Goal: Task Accomplishment & Management: Manage account settings

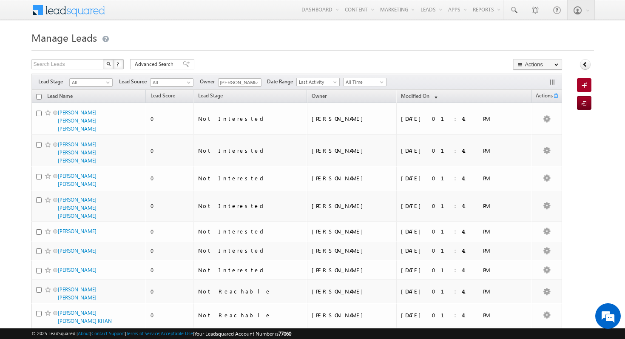
click at [165, 67] on span "Advanced Search" at bounding box center [155, 64] width 41 height 8
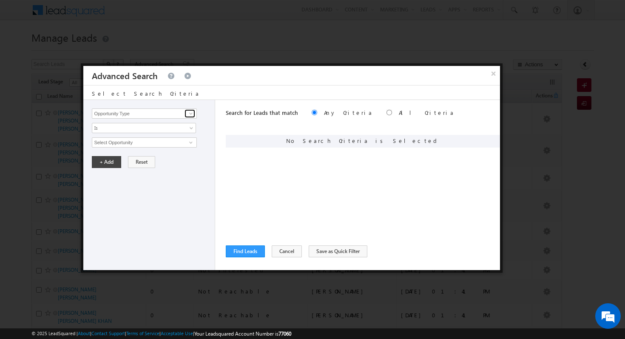
click at [192, 113] on span at bounding box center [191, 113] width 7 height 7
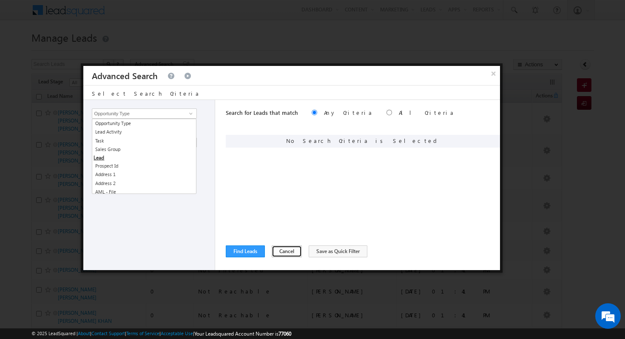
click at [282, 251] on button "Cancel" at bounding box center [287, 251] width 30 height 12
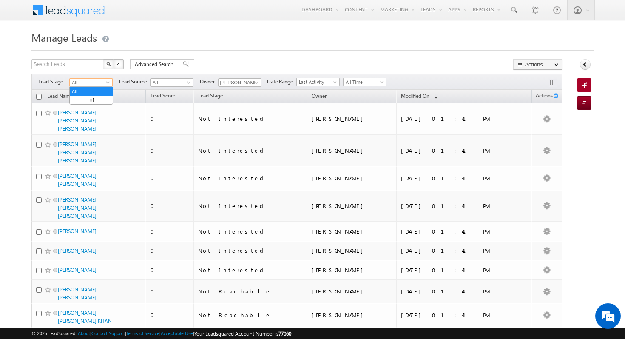
click at [97, 82] on span "All" at bounding box center [90, 83] width 40 height 8
click at [91, 100] on link "Contact" at bounding box center [91, 100] width 43 height 8
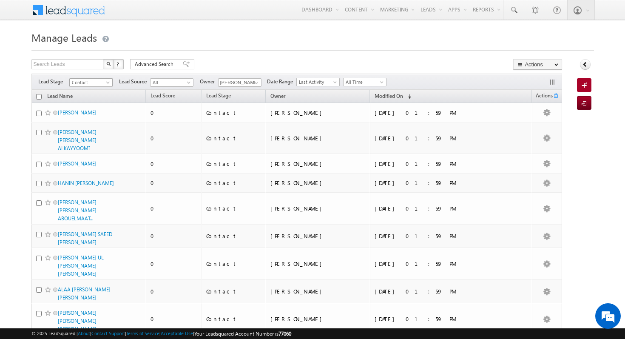
click at [99, 81] on span "Contact" at bounding box center [90, 83] width 40 height 8
click at [243, 45] on h1 "Manage Leads" at bounding box center [312, 36] width 563 height 17
click at [94, 84] on span "Contact" at bounding box center [90, 83] width 40 height 8
click at [90, 89] on link "All" at bounding box center [91, 92] width 43 height 8
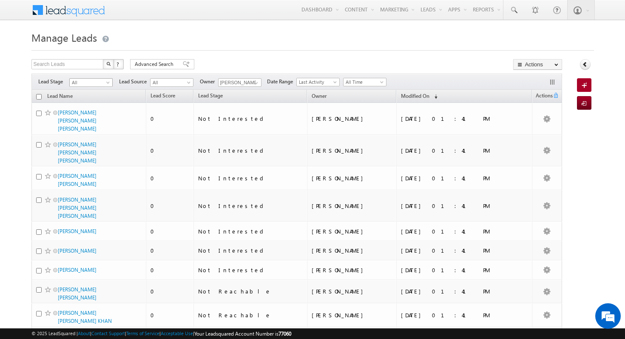
click at [93, 84] on span "All" at bounding box center [90, 83] width 40 height 8
click at [87, 100] on link "Contact" at bounding box center [91, 100] width 43 height 8
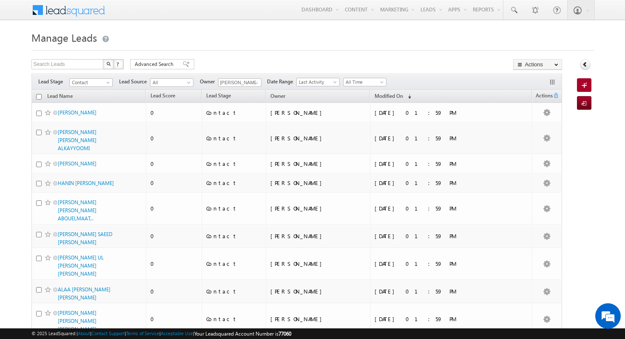
click at [38, 98] on input "checkbox" at bounding box center [39, 97] width 6 height 6
checkbox input "true"
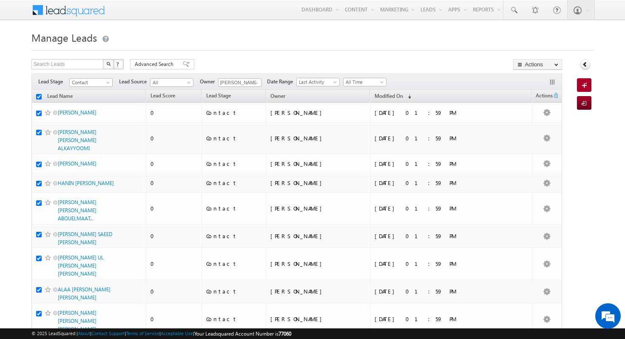
checkbox input "true"
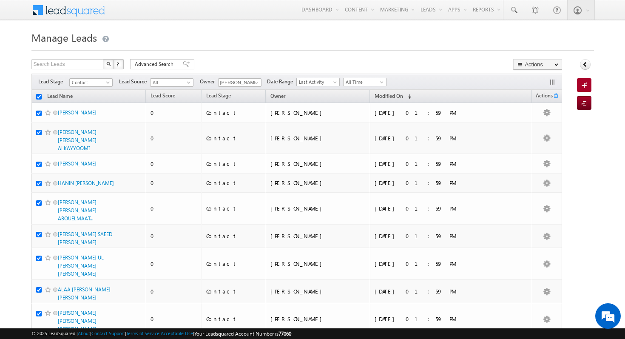
checkbox input "true"
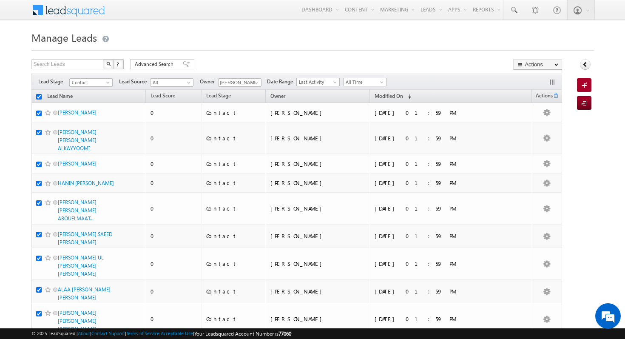
checkbox input "true"
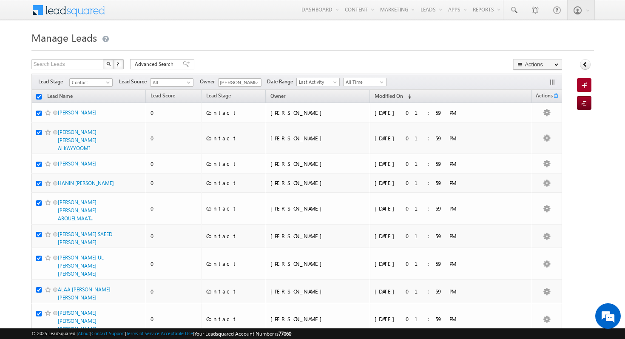
checkbox input "true"
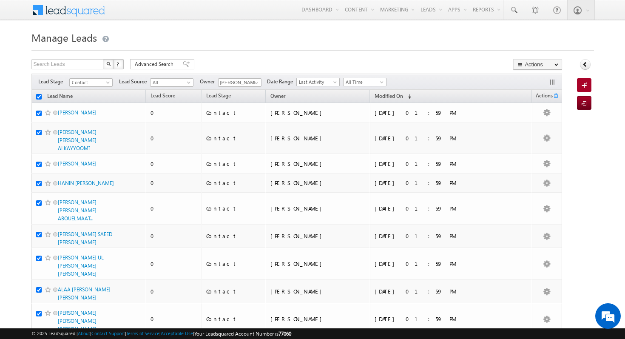
checkbox input "true"
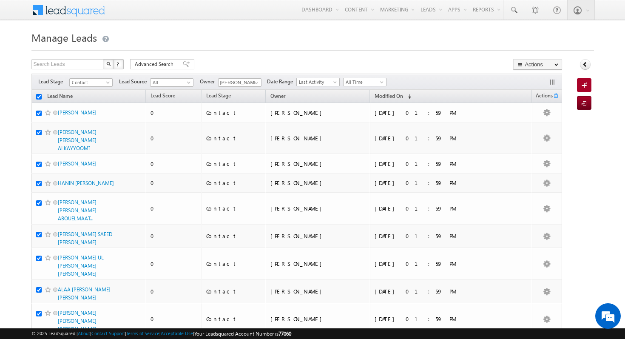
checkbox input "true"
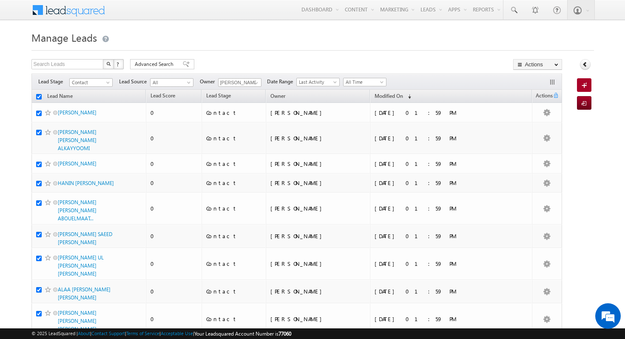
checkbox input "true"
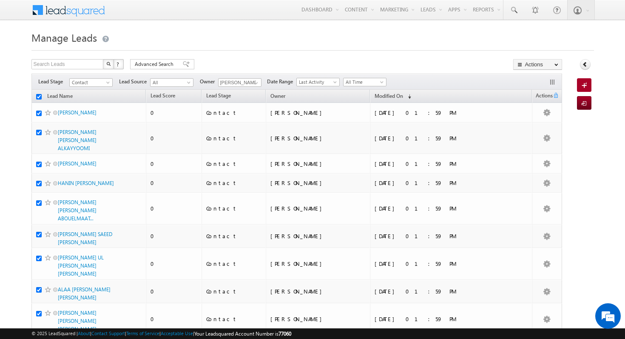
checkbox input "true"
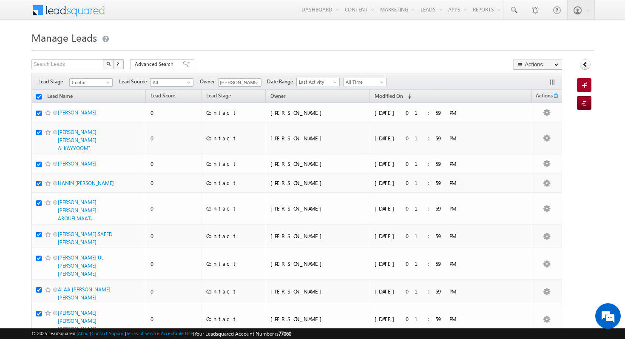
checkbox input "true"
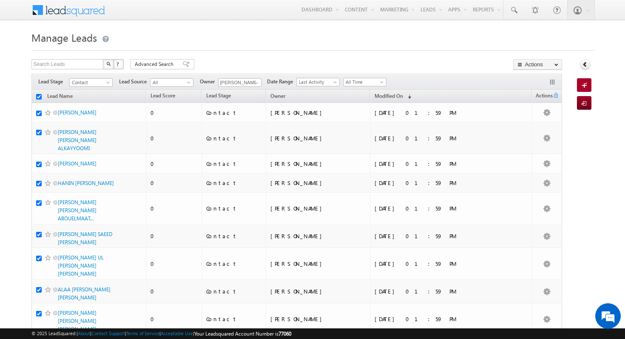
checkbox input "true"
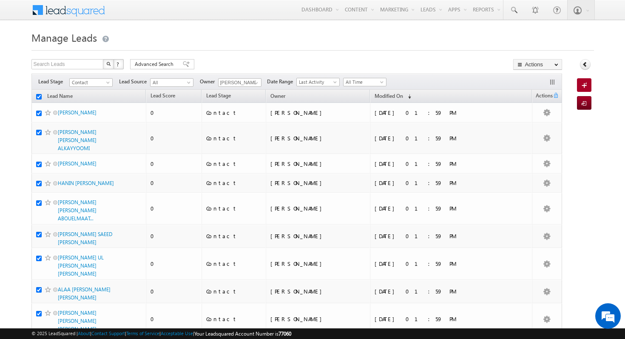
checkbox input "true"
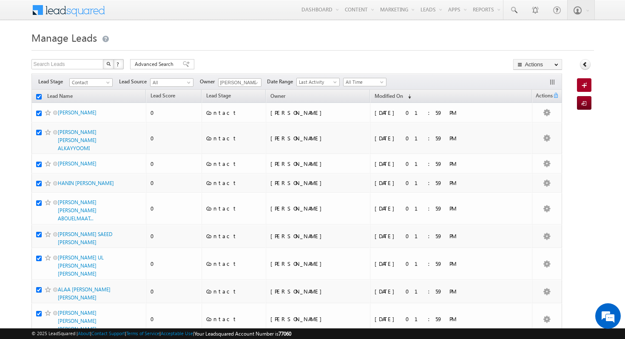
checkbox input "true"
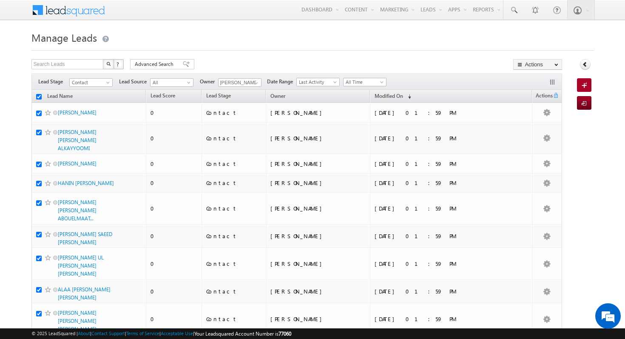
checkbox input "true"
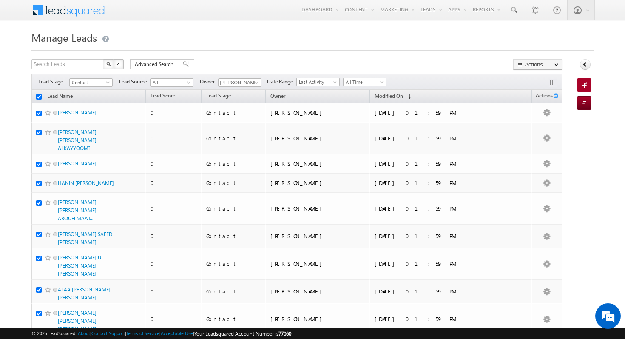
checkbox input "true"
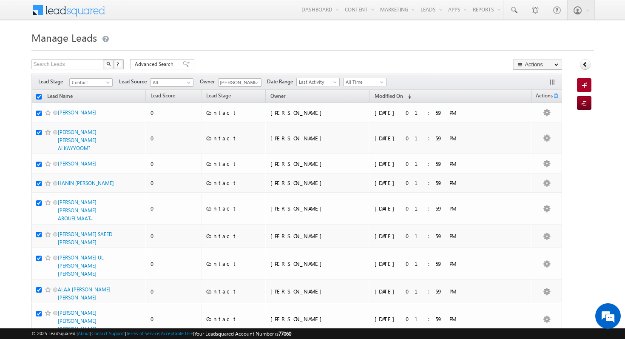
checkbox input "true"
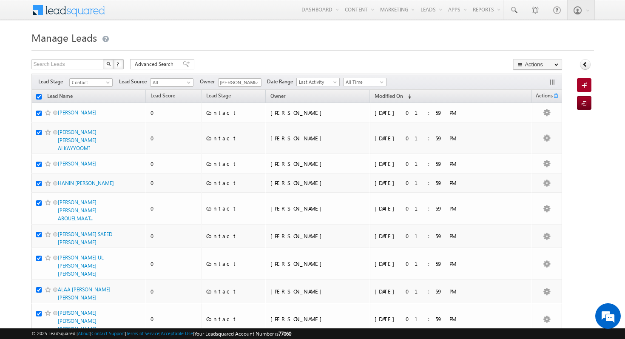
checkbox input "true"
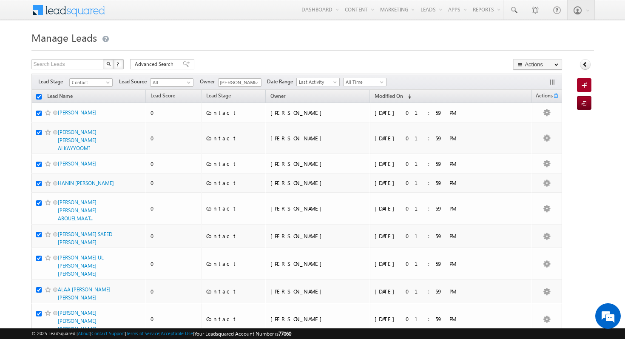
checkbox input "true"
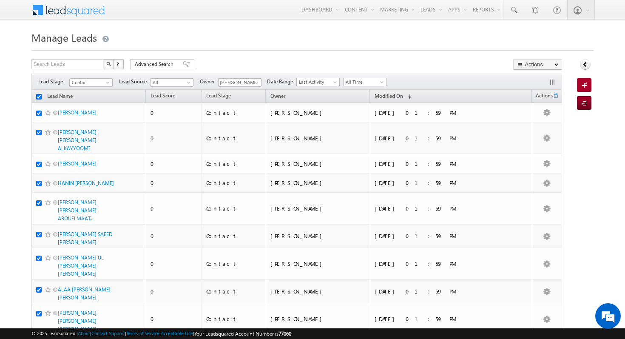
checkbox input "true"
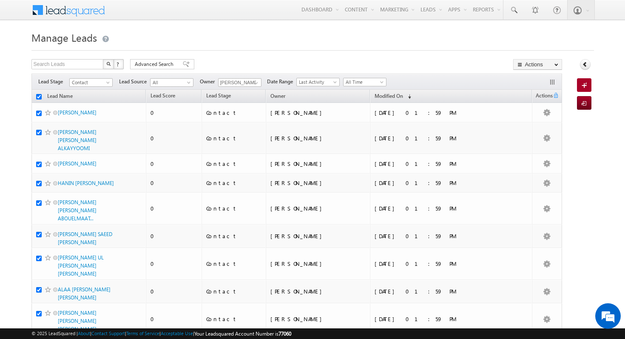
checkbox input "true"
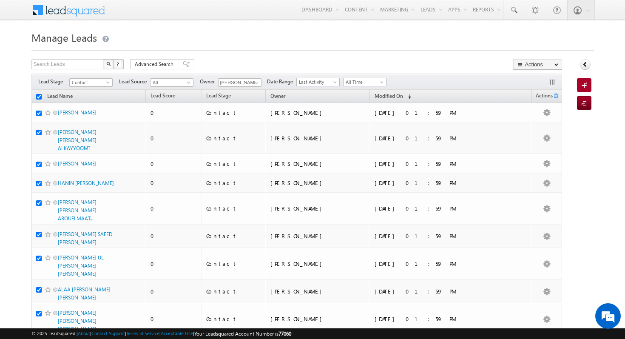
checkbox input "true"
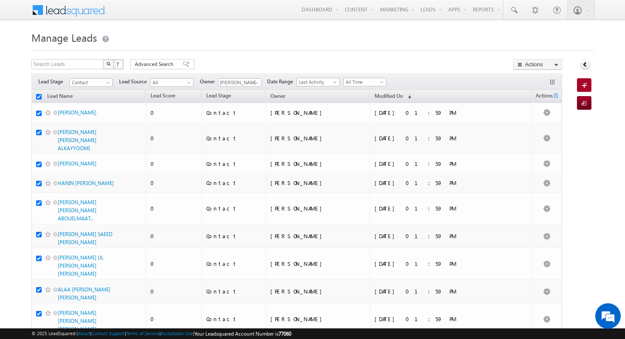
checkbox input "true"
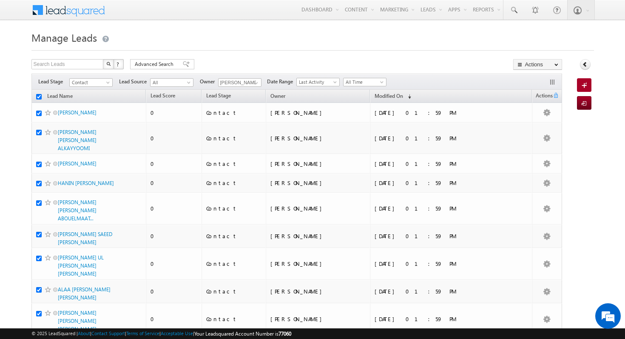
checkbox input "true"
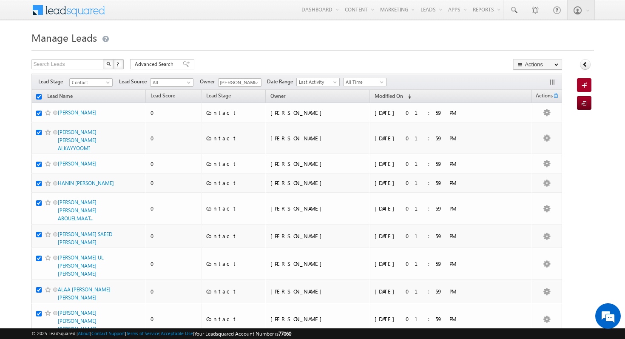
checkbox input "true"
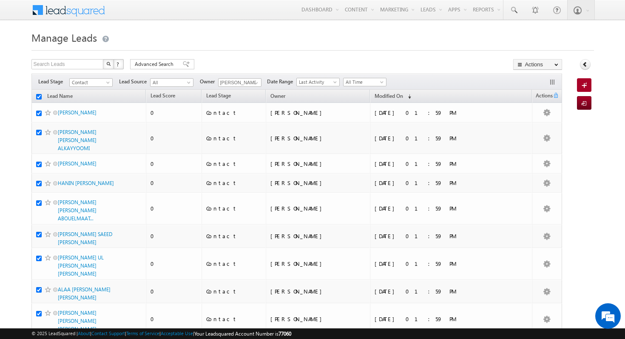
checkbox input "true"
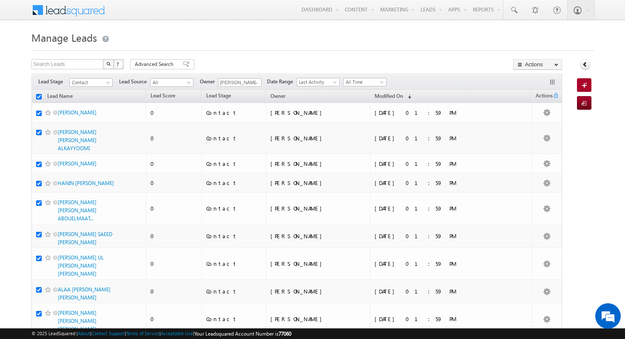
checkbox input "true"
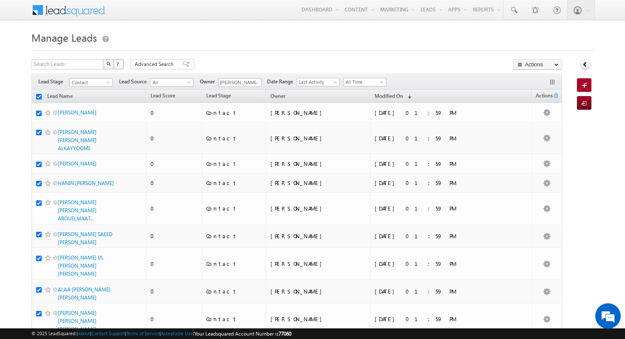
checkbox input "true"
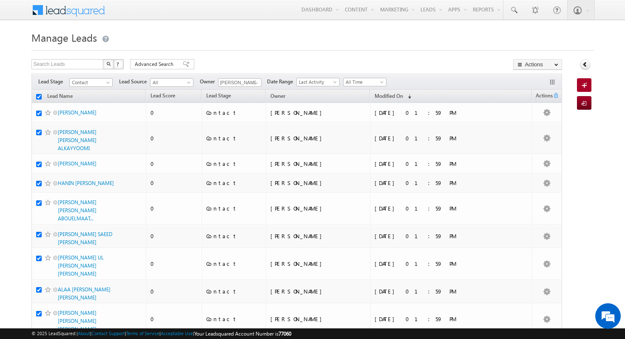
checkbox input "true"
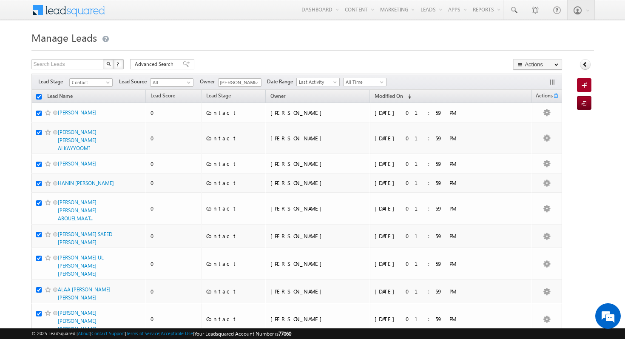
checkbox input "true"
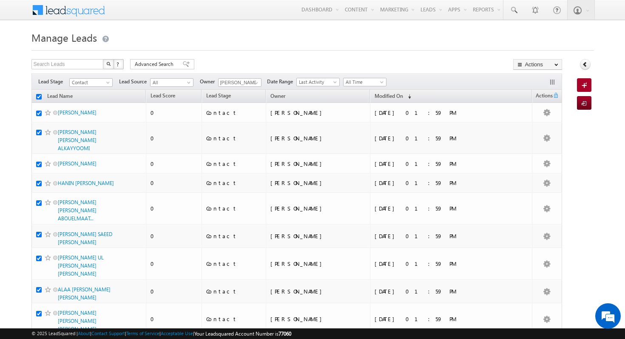
checkbox input "true"
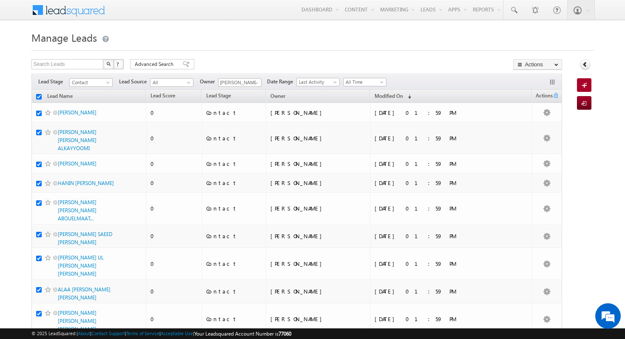
checkbox input "true"
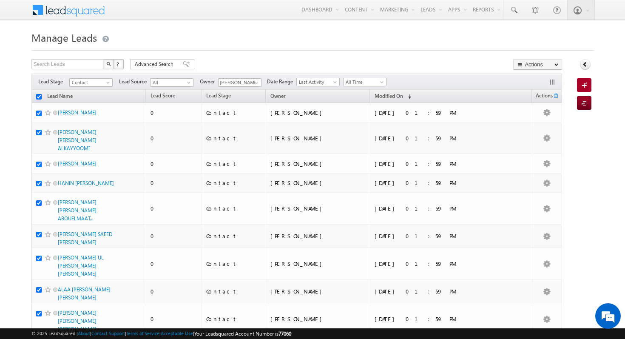
checkbox input "true"
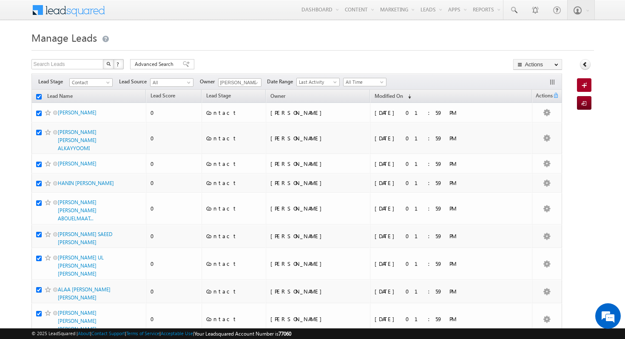
checkbox input "true"
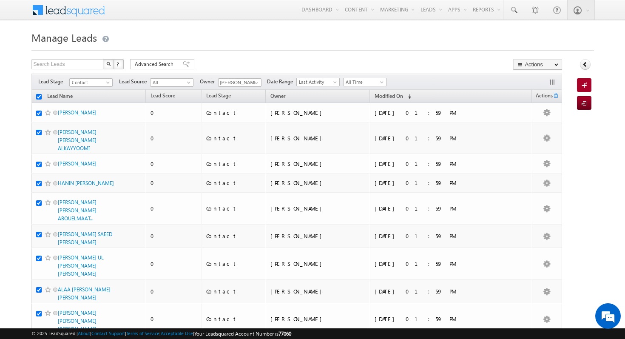
checkbox input "true"
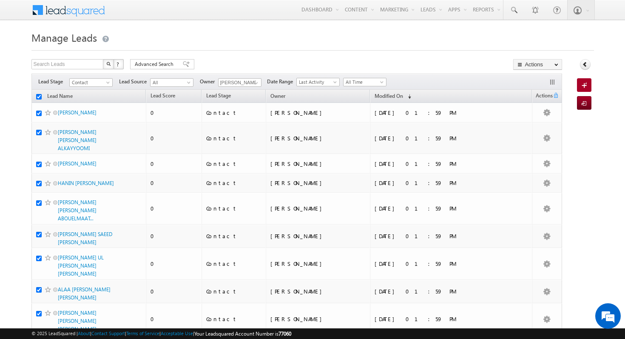
checkbox input "true"
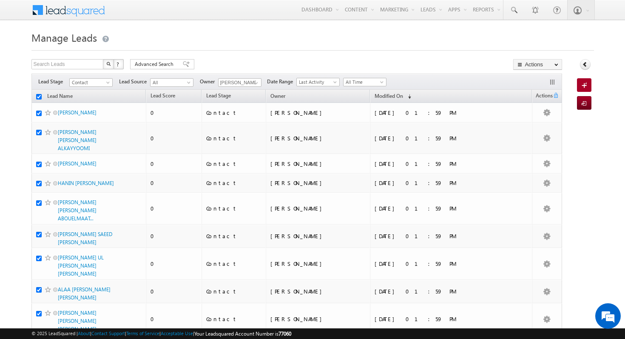
checkbox input "true"
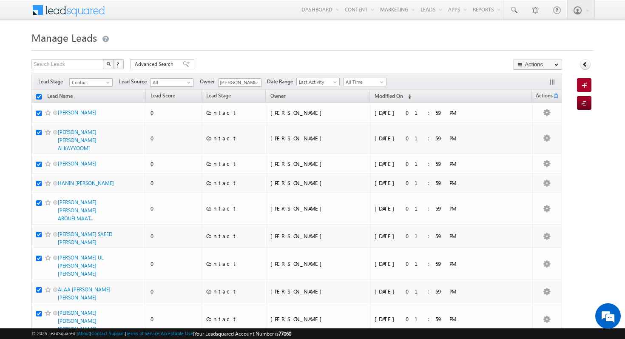
checkbox input "true"
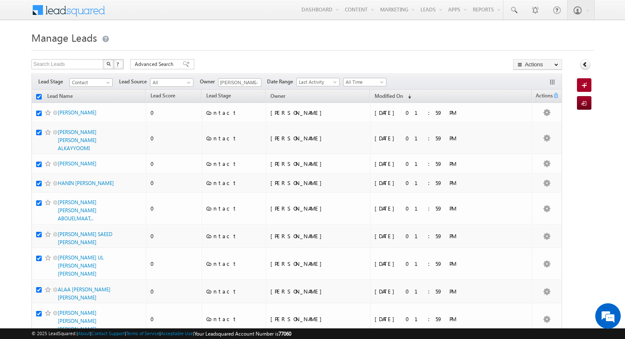
checkbox input "true"
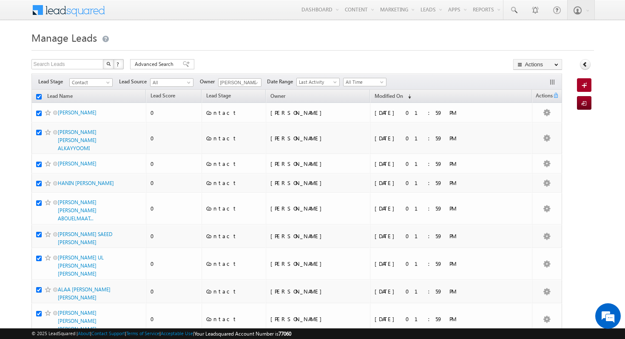
checkbox input "true"
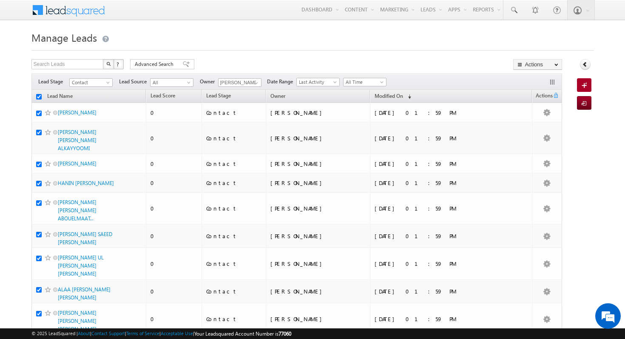
checkbox input "true"
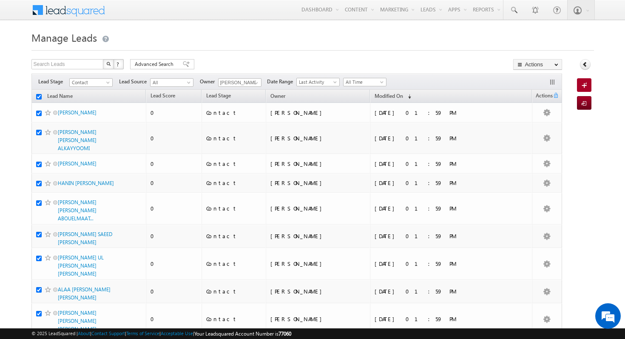
checkbox input "true"
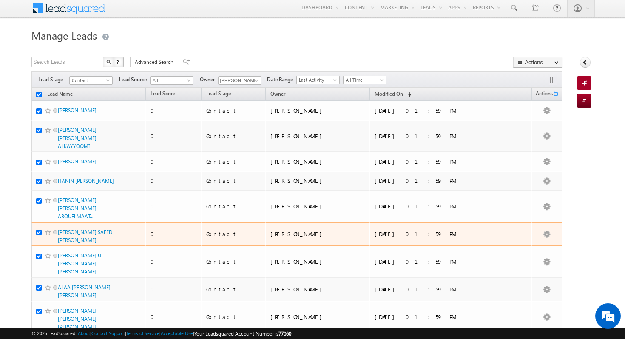
scroll to position [3, 0]
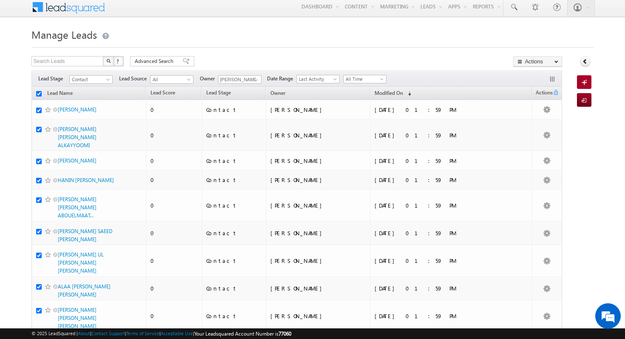
click at [39, 93] on input "checkbox" at bounding box center [39, 94] width 6 height 6
click at [162, 60] on span "Advanced Search" at bounding box center [155, 61] width 41 height 8
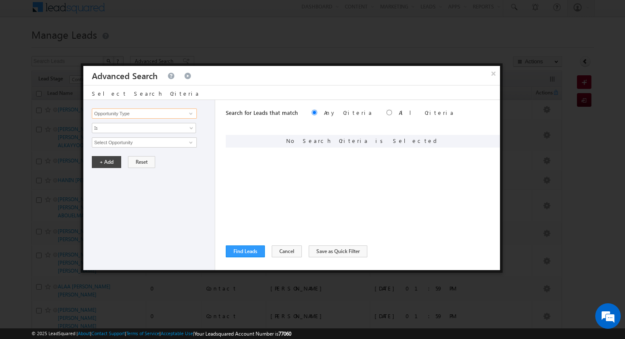
click at [153, 111] on input "Opportunity Type" at bounding box center [144, 113] width 105 height 10
click at [132, 123] on link "Lead Activity" at bounding box center [144, 124] width 105 height 10
click at [121, 128] on span "Is" at bounding box center [138, 128] width 92 height 8
click at [119, 143] on link "Is Not" at bounding box center [144, 146] width 104 height 8
click at [119, 143] on input "Select Activity" at bounding box center [144, 142] width 105 height 10
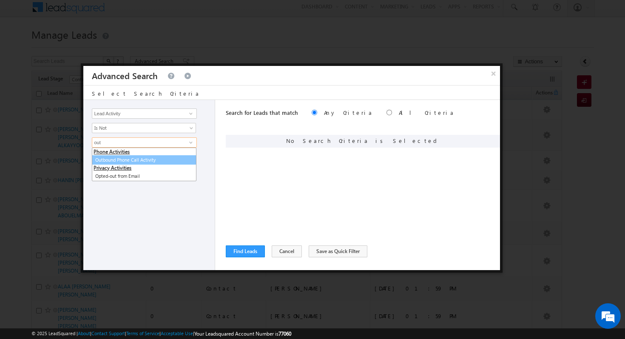
click at [132, 160] on link "Outbound Phone Call Activity" at bounding box center [144, 160] width 105 height 10
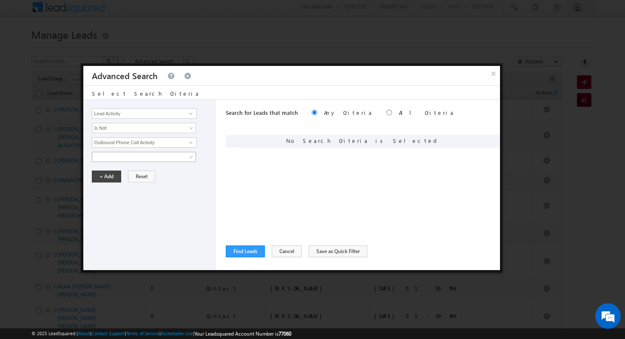
click at [132, 160] on span at bounding box center [138, 157] width 92 height 8
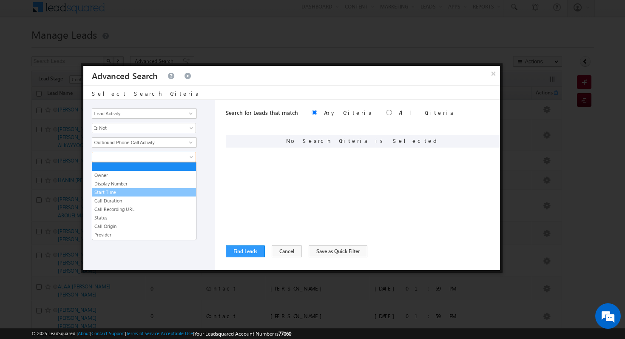
click at [119, 190] on link "Start Time" at bounding box center [144, 192] width 104 height 8
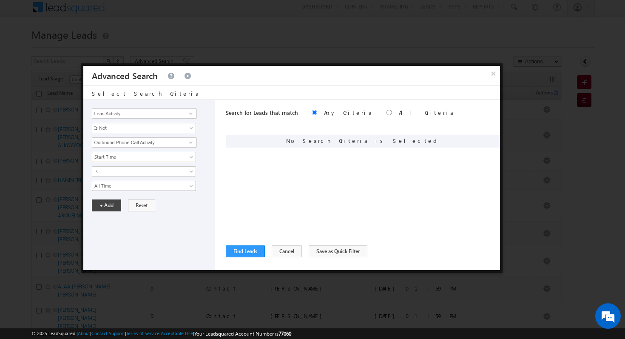
click at [127, 188] on span "All Time" at bounding box center [138, 186] width 92 height 8
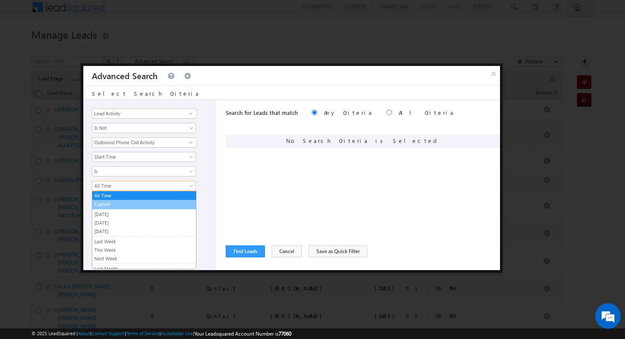
click at [118, 201] on link "Custom" at bounding box center [144, 204] width 104 height 8
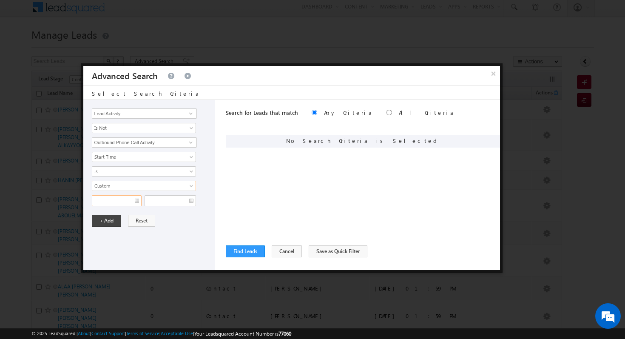
click at [127, 202] on input "text" at bounding box center [117, 200] width 50 height 11
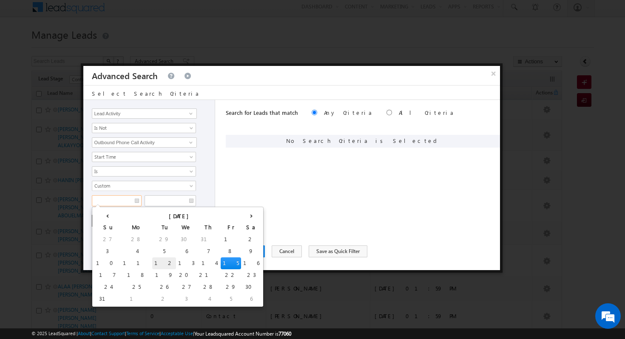
click at [152, 261] on td "12" at bounding box center [164, 263] width 24 height 12
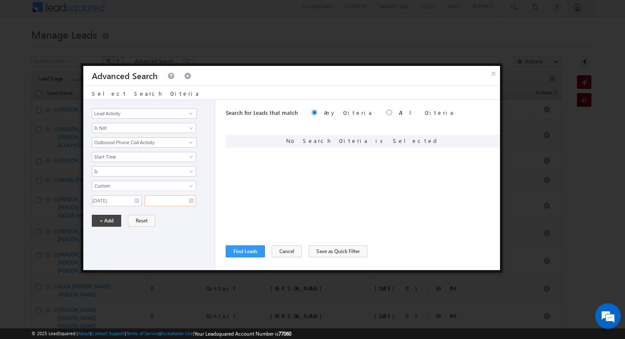
click at [174, 204] on input "text" at bounding box center [170, 200] width 51 height 11
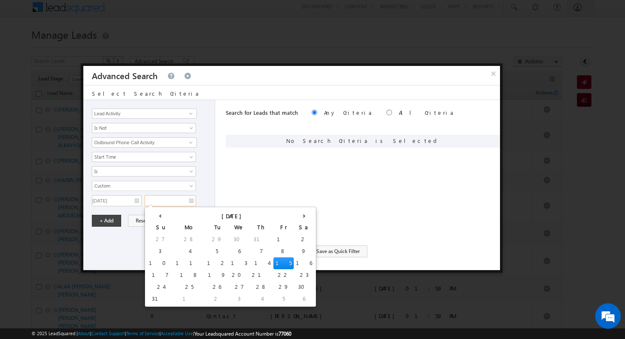
click at [273, 260] on td "15" at bounding box center [283, 263] width 20 height 12
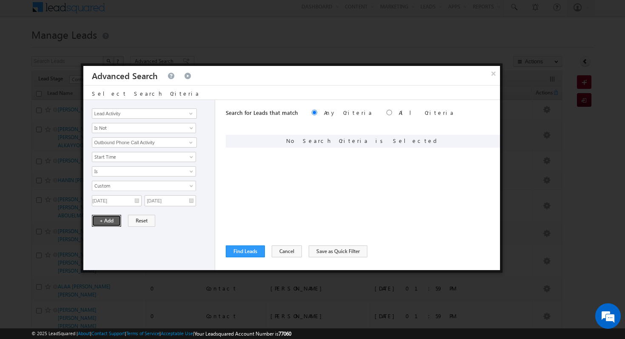
click at [108, 221] on button "+ Add" at bounding box center [106, 221] width 29 height 12
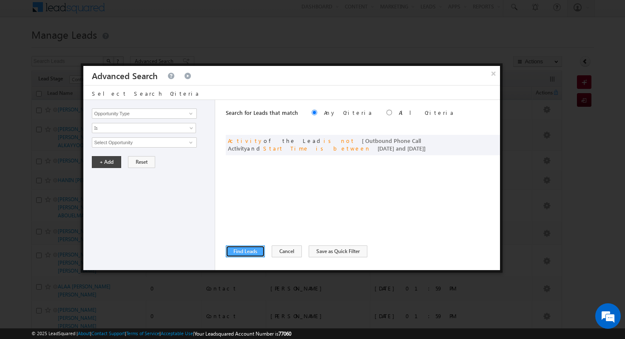
click at [241, 251] on button "Find Leads" at bounding box center [245, 251] width 39 height 12
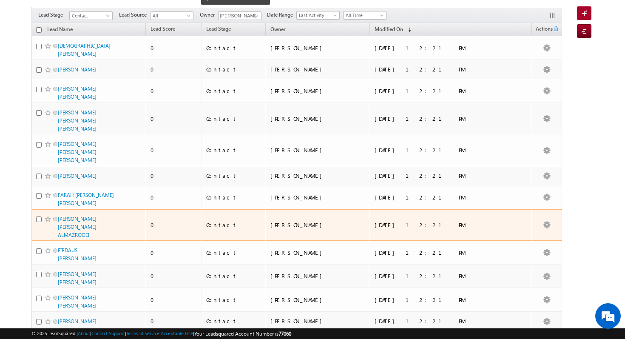
scroll to position [0, 0]
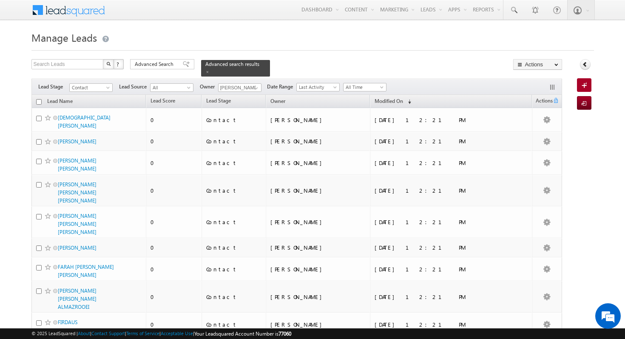
click at [38, 103] on input "checkbox" at bounding box center [39, 102] width 6 height 6
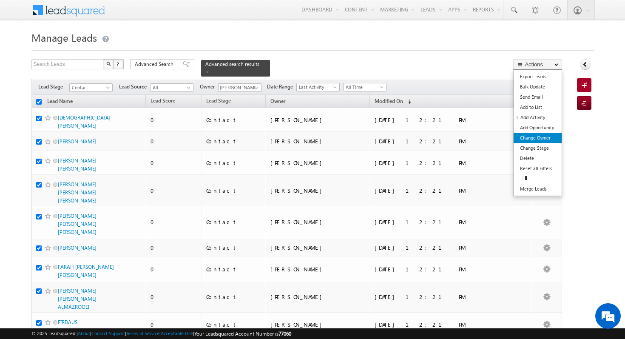
click at [548, 135] on link "Change Owner" at bounding box center [538, 138] width 48 height 10
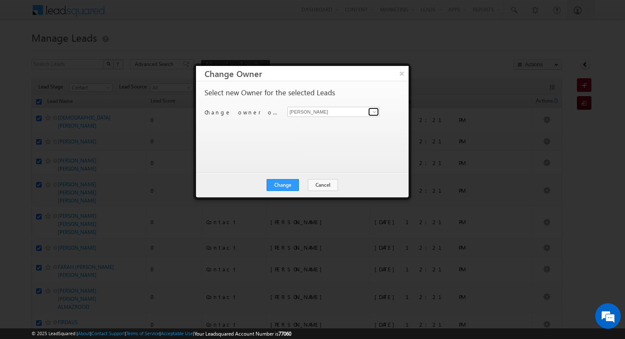
click at [371, 111] on span at bounding box center [374, 111] width 7 height 7
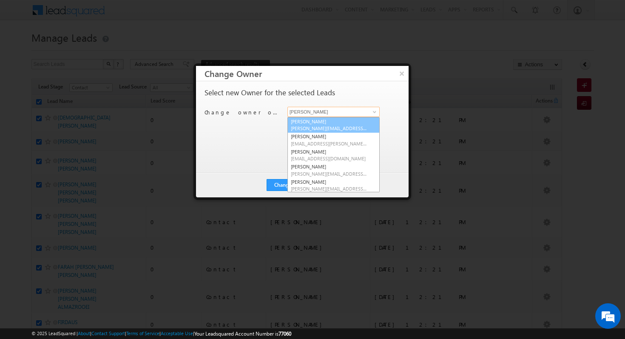
click at [342, 124] on link "[PERSON_NAME] [PERSON_NAME][EMAIL_ADDRESS][DOMAIN_NAME]" at bounding box center [333, 125] width 92 height 16
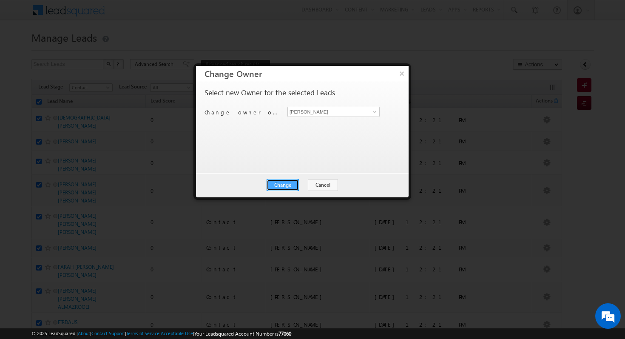
click at [289, 185] on button "Change" at bounding box center [283, 185] width 32 height 12
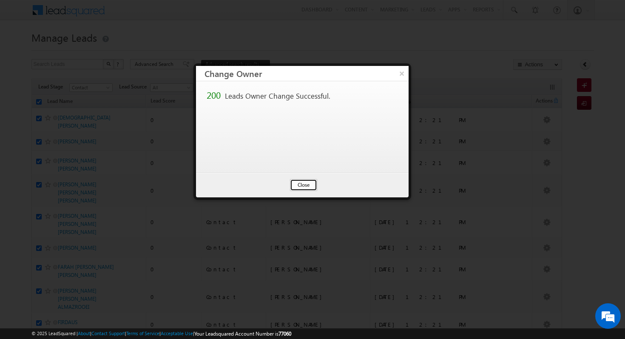
click at [310, 186] on button "Close" at bounding box center [303, 185] width 27 height 12
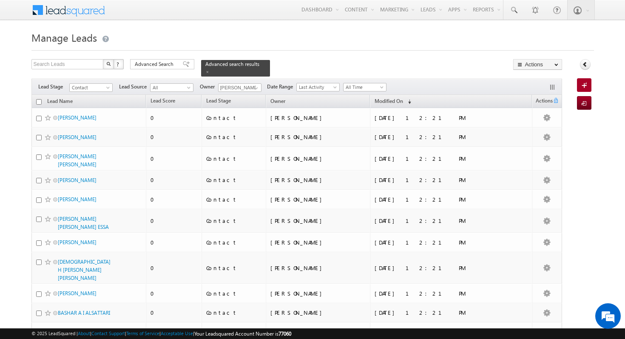
click at [38, 102] on input "checkbox" at bounding box center [39, 102] width 6 height 6
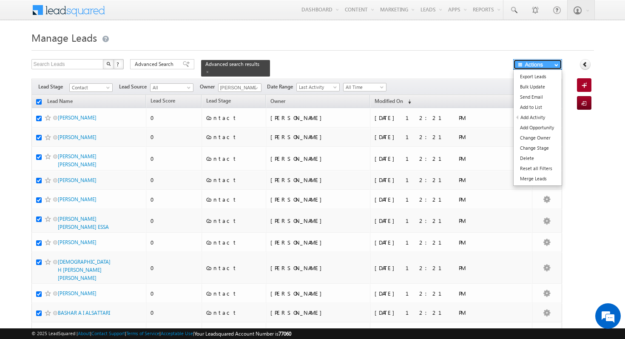
click at [537, 65] on button "Actions" at bounding box center [537, 64] width 49 height 11
click at [540, 140] on link "Change Owner" at bounding box center [538, 138] width 48 height 10
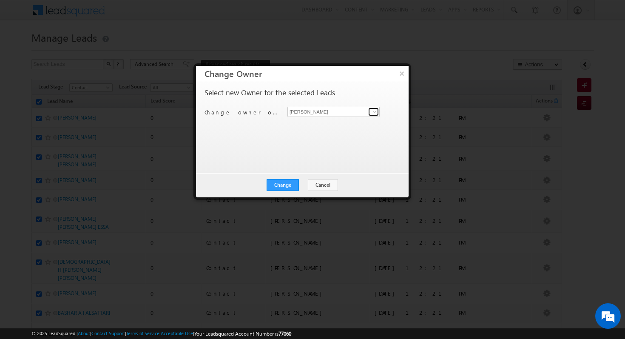
click at [375, 110] on span at bounding box center [374, 111] width 7 height 7
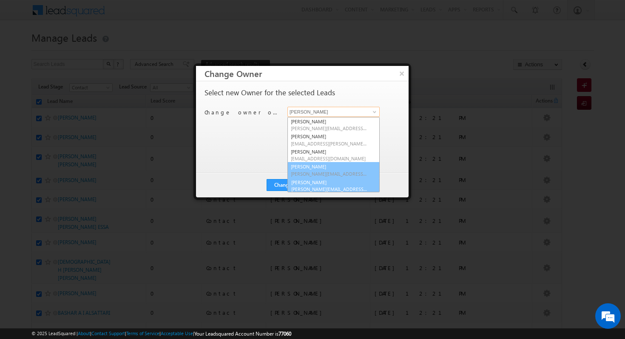
scroll to position [2, 0]
click at [332, 183] on link "[PERSON_NAME] [PERSON_NAME][EMAIL_ADDRESS][PERSON_NAME][DOMAIN_NAME]" at bounding box center [333, 183] width 92 height 16
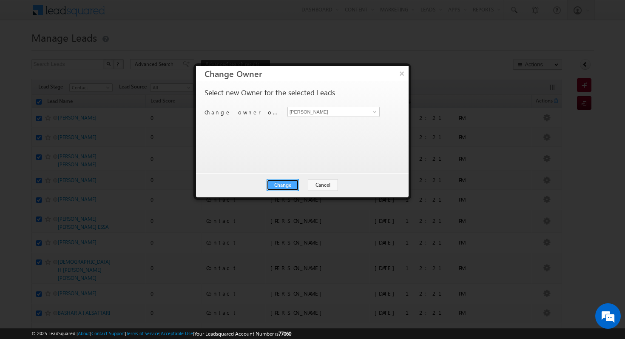
click at [287, 185] on button "Change" at bounding box center [283, 185] width 32 height 12
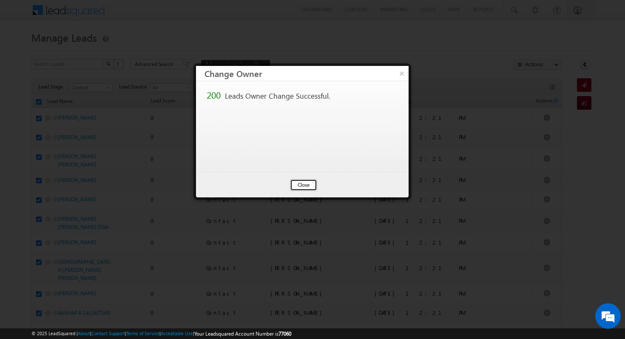
click at [310, 183] on button "Close" at bounding box center [303, 185] width 27 height 12
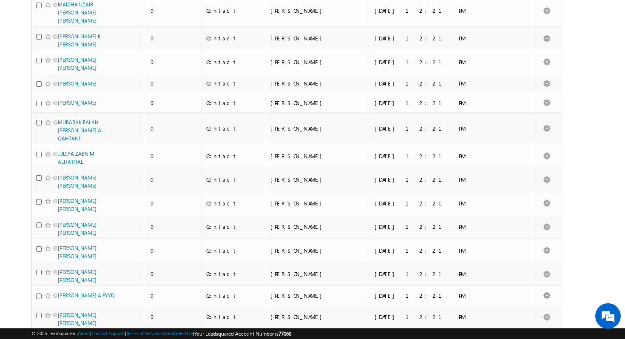
scroll to position [0, 0]
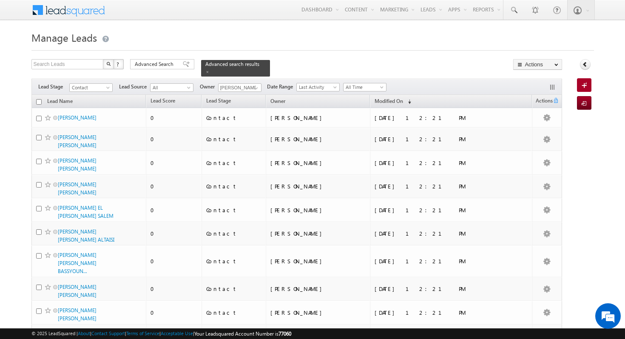
click at [39, 103] on input "checkbox" at bounding box center [39, 102] width 6 height 6
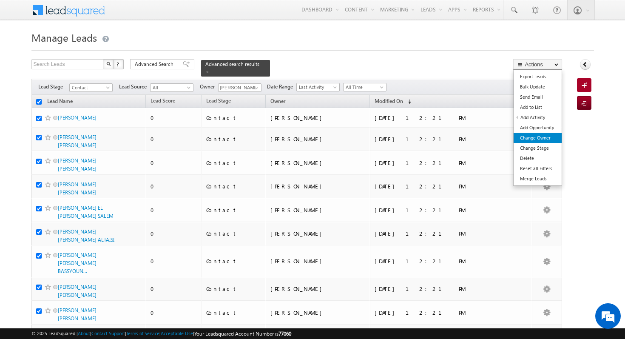
click at [536, 141] on link "Change Owner" at bounding box center [538, 138] width 48 height 10
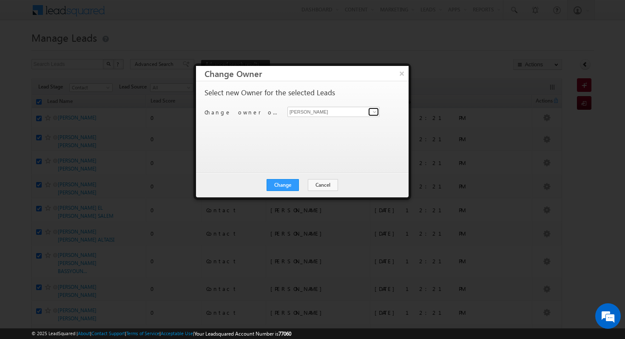
click at [372, 111] on span at bounding box center [374, 111] width 7 height 7
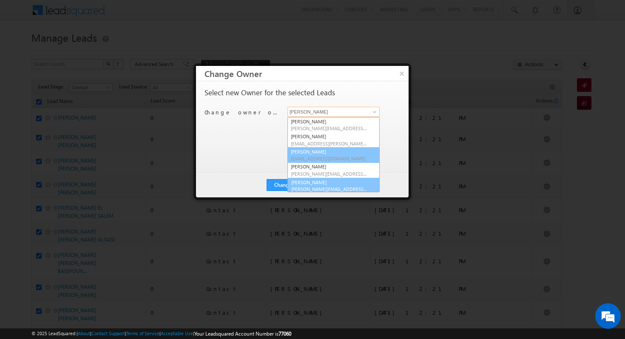
scroll to position [2, 0]
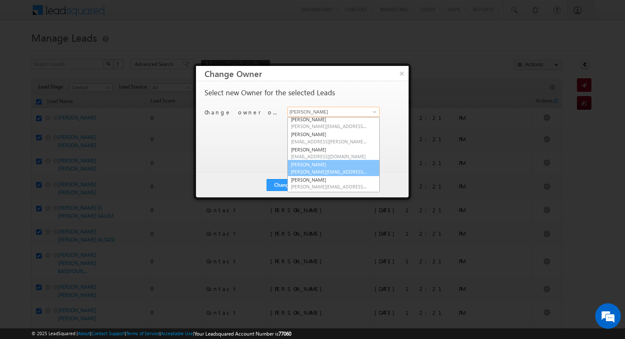
click at [334, 173] on span "[PERSON_NAME][EMAIL_ADDRESS][DOMAIN_NAME]" at bounding box center [329, 171] width 77 height 6
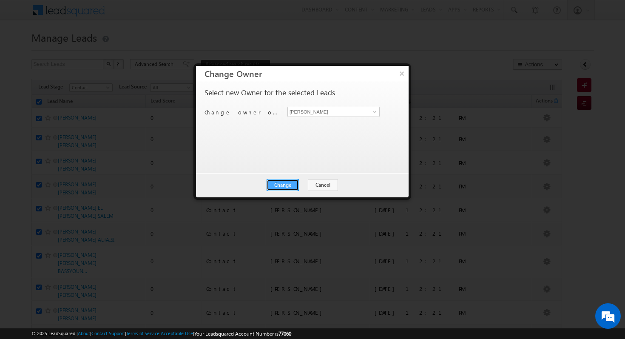
click at [288, 182] on button "Change" at bounding box center [283, 185] width 32 height 12
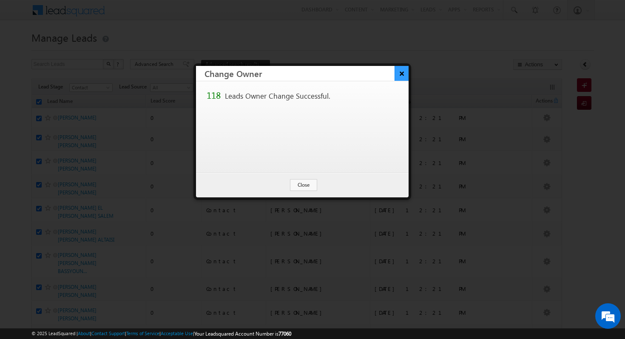
click at [402, 72] on button "×" at bounding box center [402, 73] width 14 height 15
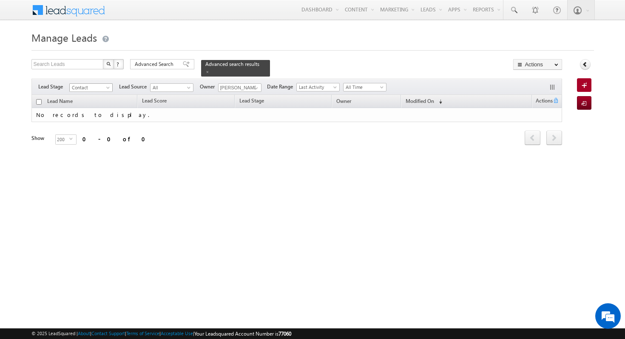
click at [95, 84] on span "Contact" at bounding box center [90, 88] width 40 height 8
click at [86, 99] on link "All" at bounding box center [91, 96] width 43 height 8
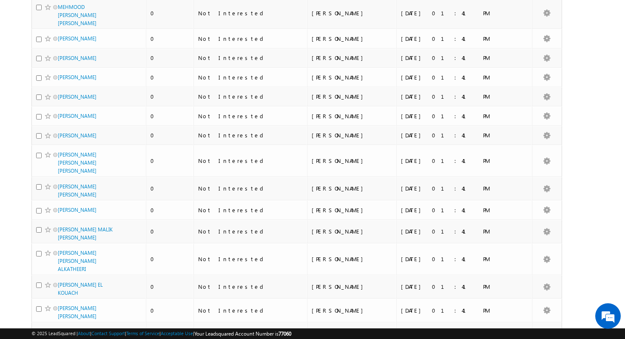
scroll to position [0, 0]
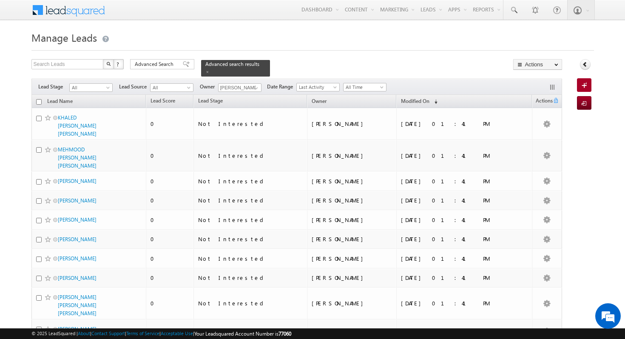
click at [37, 100] on input "checkbox" at bounding box center [39, 102] width 6 height 6
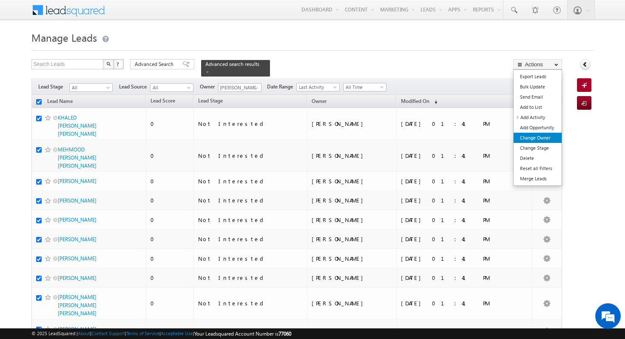
click at [548, 140] on link "Change Owner" at bounding box center [538, 138] width 48 height 10
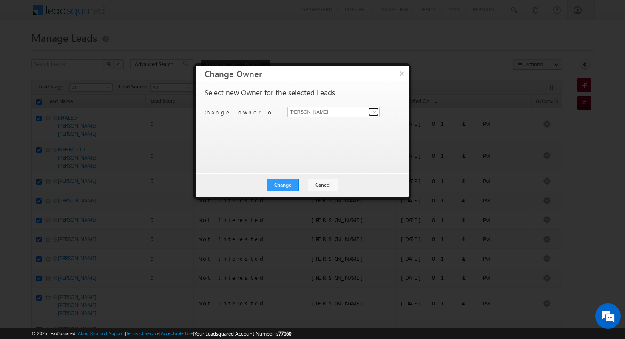
click at [375, 109] on span at bounding box center [374, 111] width 7 height 7
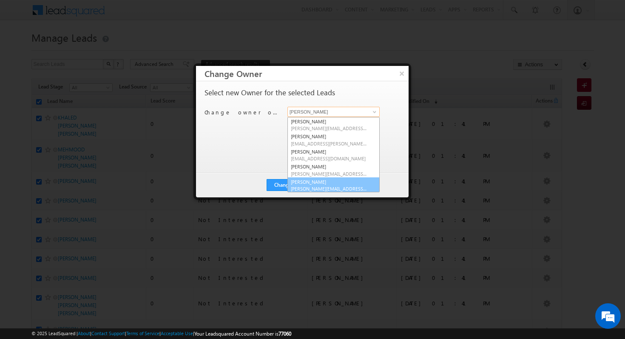
scroll to position [2, 0]
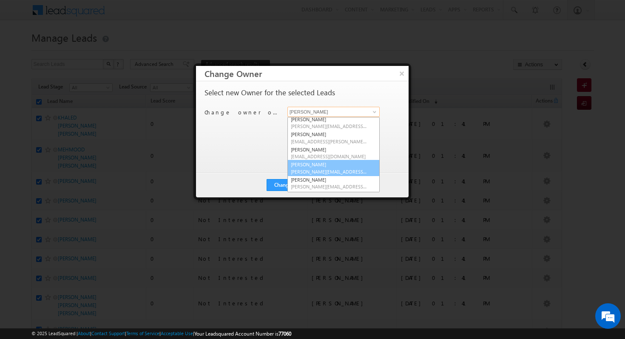
click at [346, 171] on span "[PERSON_NAME][EMAIL_ADDRESS][DOMAIN_NAME]" at bounding box center [329, 171] width 77 height 6
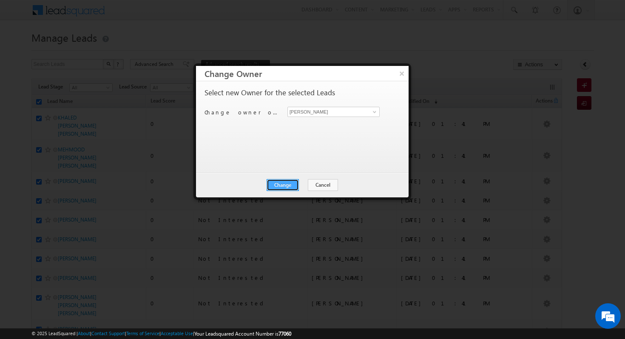
click at [277, 185] on button "Change" at bounding box center [283, 185] width 32 height 12
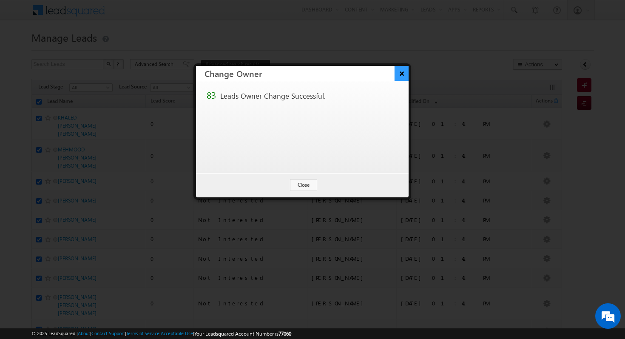
click at [404, 72] on button "×" at bounding box center [402, 73] width 14 height 15
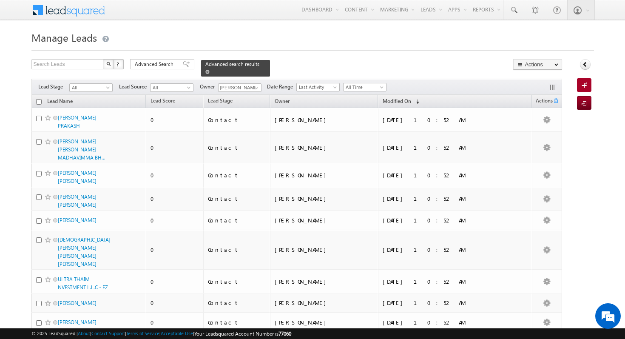
click at [205, 71] on span at bounding box center [207, 72] width 4 height 4
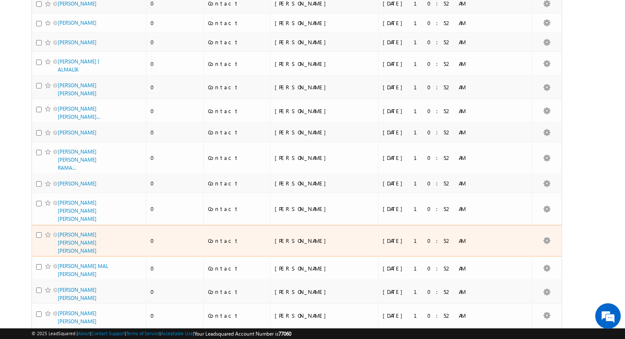
scroll to position [0, 0]
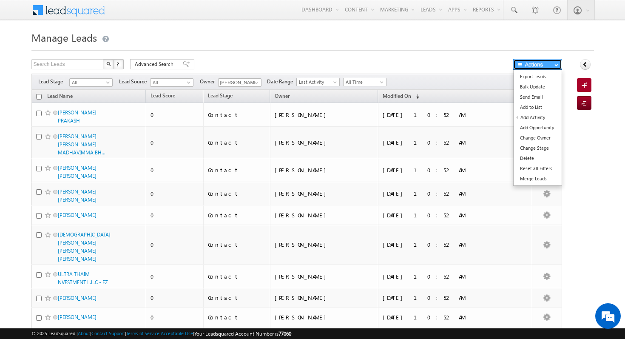
click at [547, 66] on button "Actions" at bounding box center [537, 64] width 49 height 11
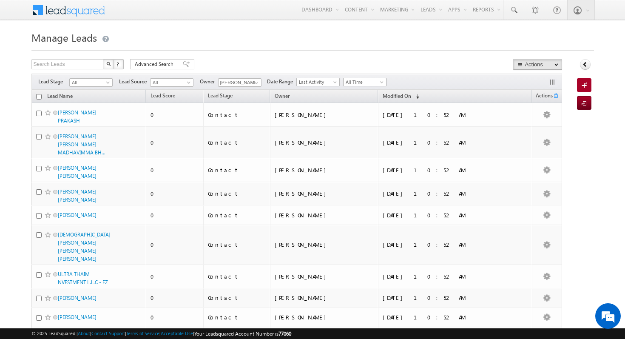
click at [379, 81] on span at bounding box center [382, 83] width 7 height 7
click at [381, 62] on div "Search Leads X ? 2276 results found Advanced Search Advanced Search Advanced se…" at bounding box center [296, 65] width 531 height 12
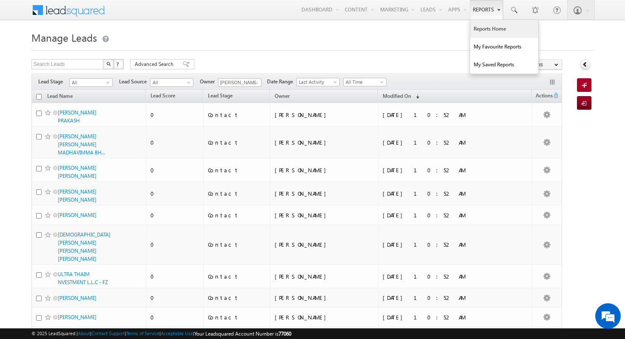
click at [488, 28] on link "Reports Home" at bounding box center [504, 29] width 68 height 18
